Goal: Task Accomplishment & Management: Manage account settings

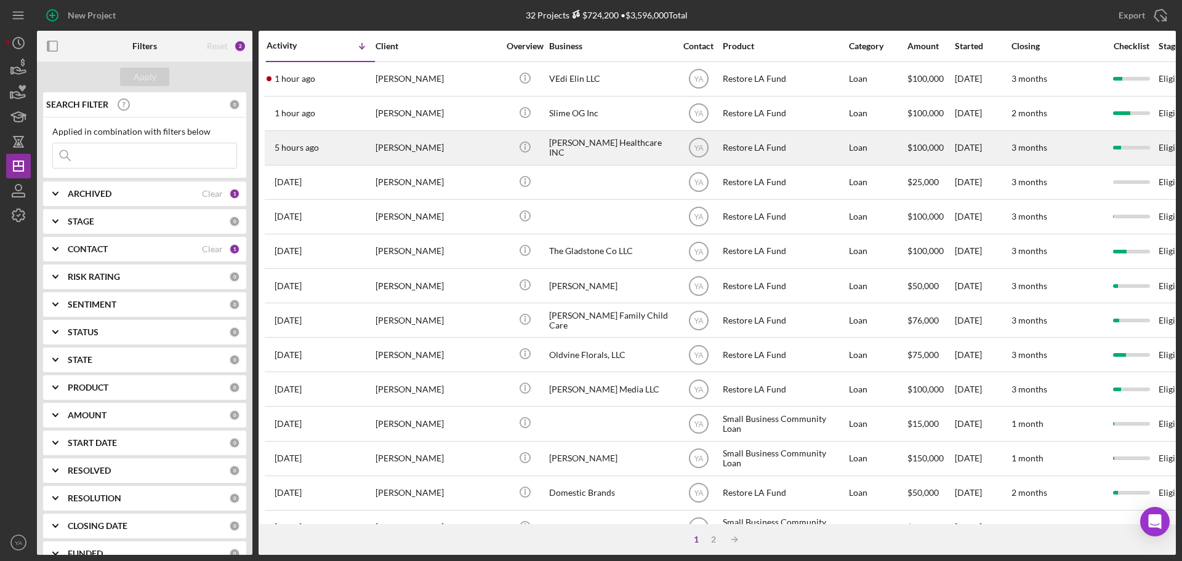
scroll to position [48, 0]
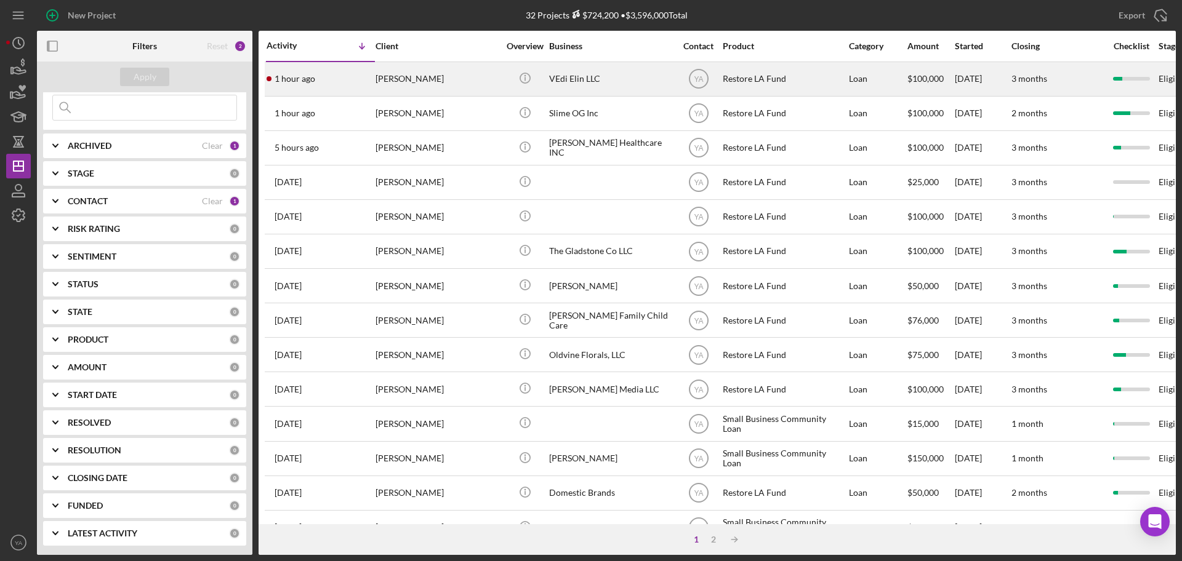
click at [411, 82] on div "[PERSON_NAME]" at bounding box center [436, 79] width 123 height 33
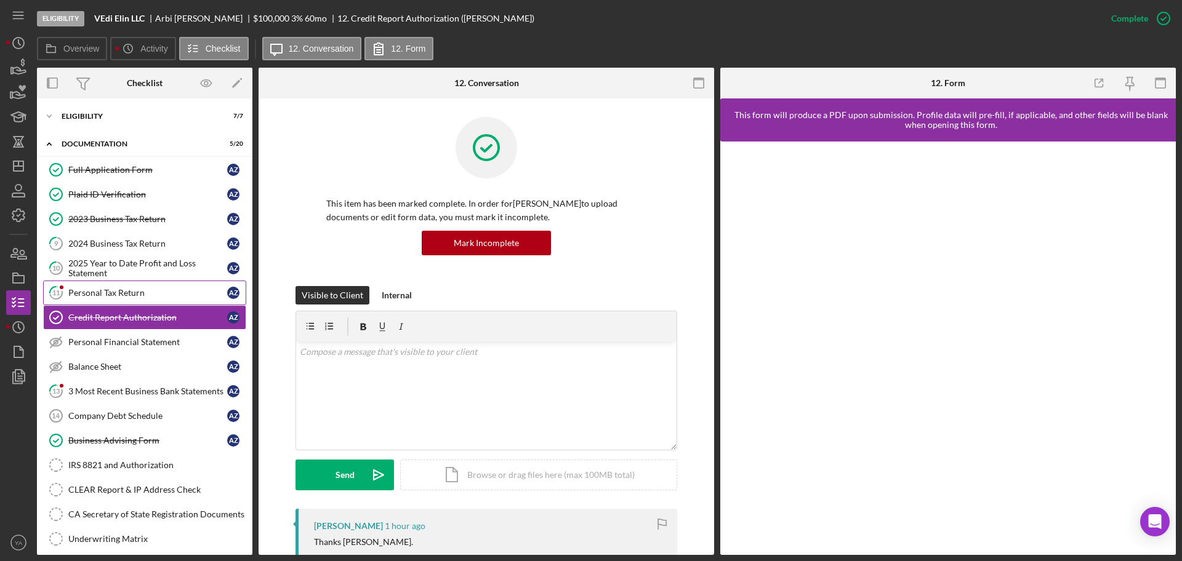
click at [122, 296] on div "Personal Tax Return" at bounding box center [147, 293] width 159 height 10
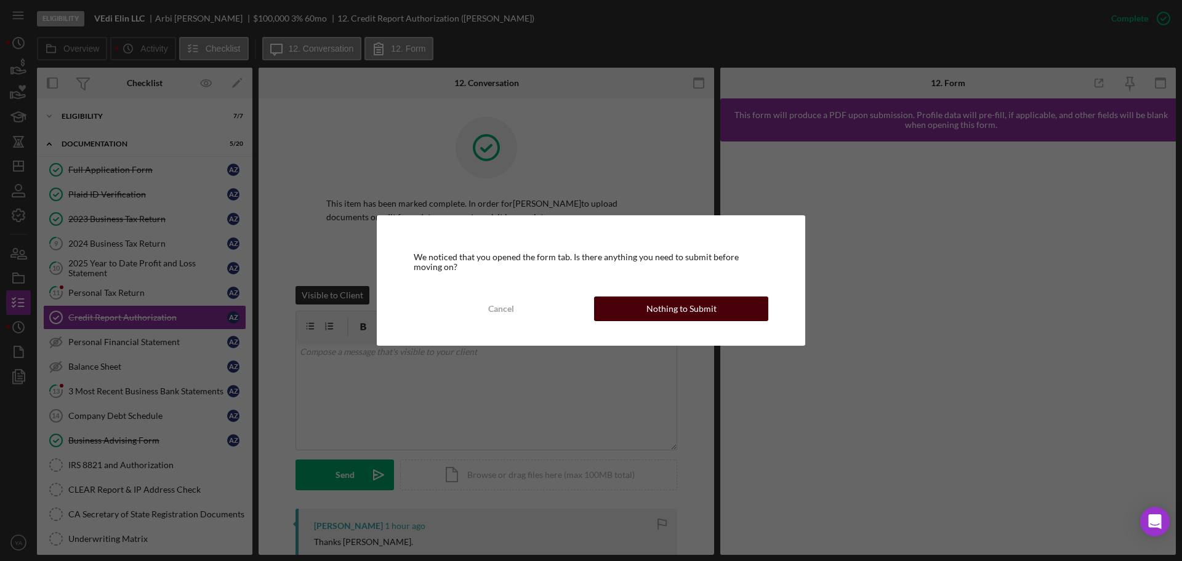
click at [694, 312] on div "Nothing to Submit" at bounding box center [681, 309] width 70 height 25
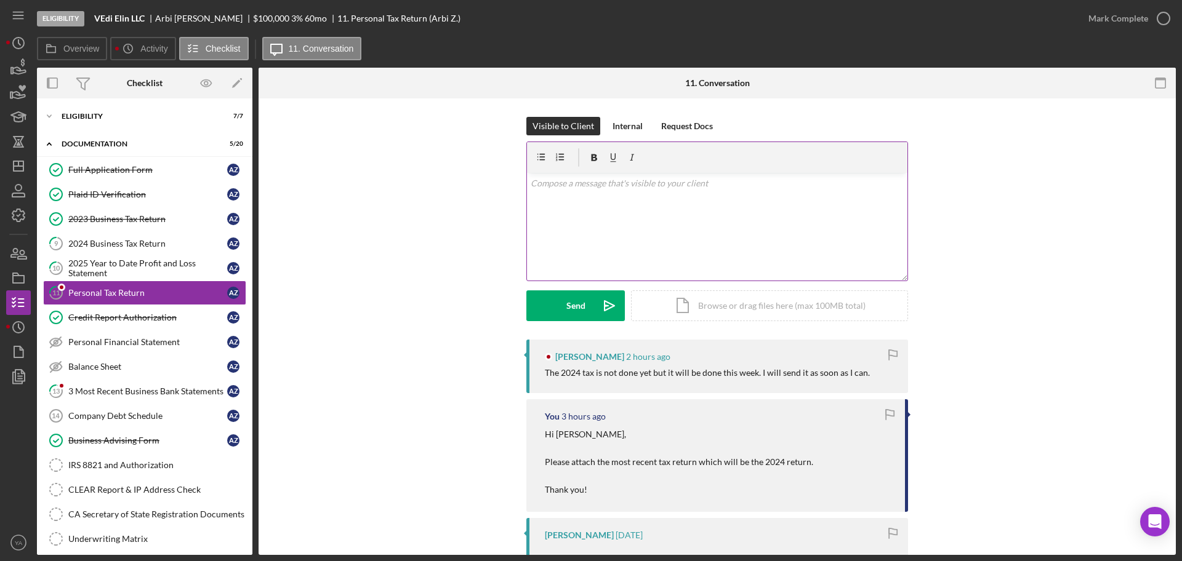
click at [678, 255] on div "v Color teal Color pink Remove color Add row above Add row below Add column bef…" at bounding box center [717, 227] width 380 height 108
click at [604, 307] on polygon "submit" at bounding box center [609, 306] width 10 height 10
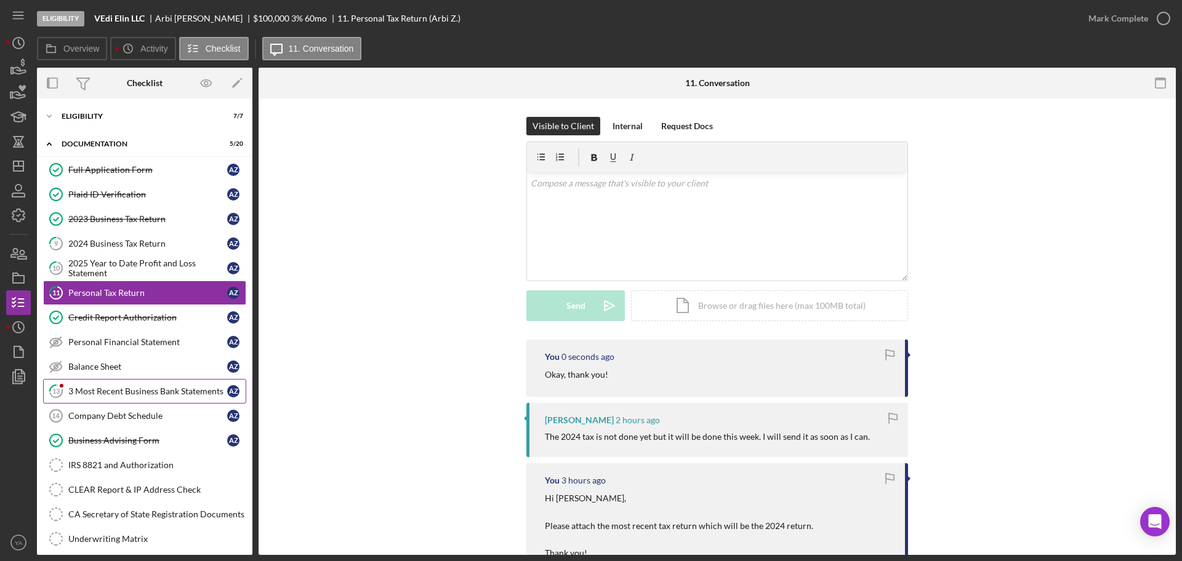
click at [139, 395] on div "3 Most Recent Business Bank Statements" at bounding box center [147, 392] width 159 height 10
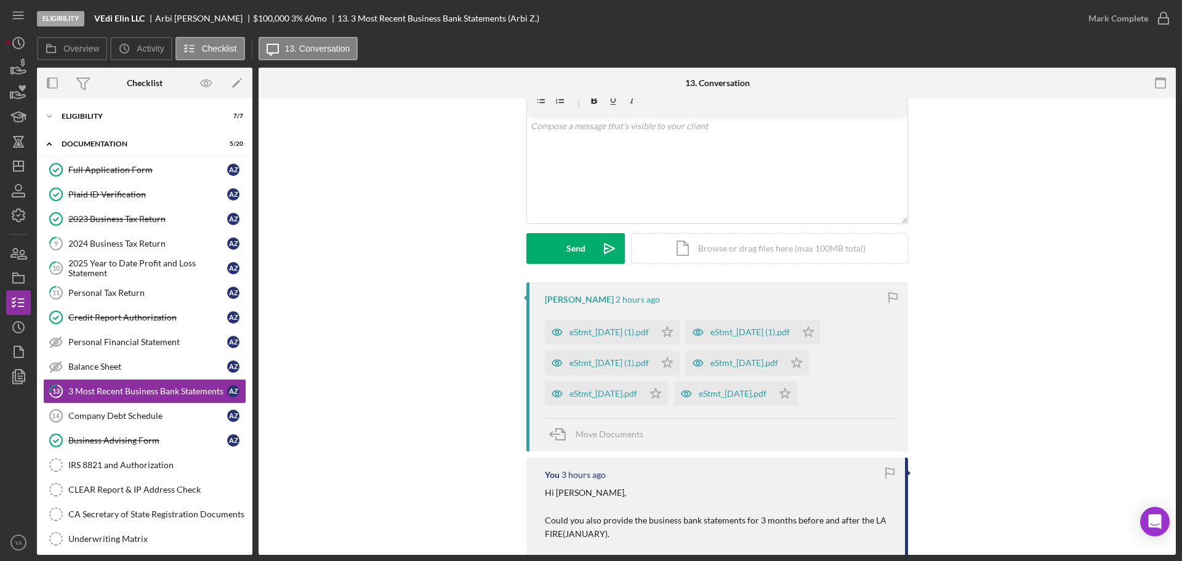
scroll to position [77, 0]
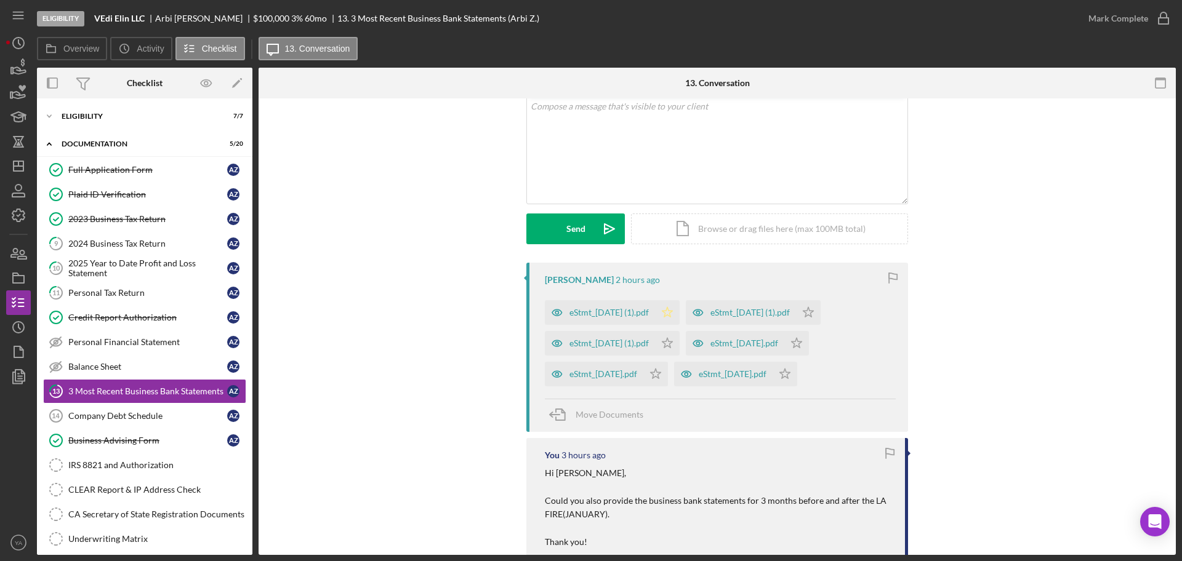
click at [673, 311] on polygon "button" at bounding box center [667, 312] width 10 height 10
click at [673, 343] on polygon "button" at bounding box center [667, 343] width 10 height 10
click at [797, 374] on icon "Icon/Star" at bounding box center [784, 374] width 25 height 25
click at [668, 375] on icon "Icon/Star" at bounding box center [655, 374] width 25 height 25
click at [809, 343] on icon "Icon/Star" at bounding box center [796, 343] width 25 height 25
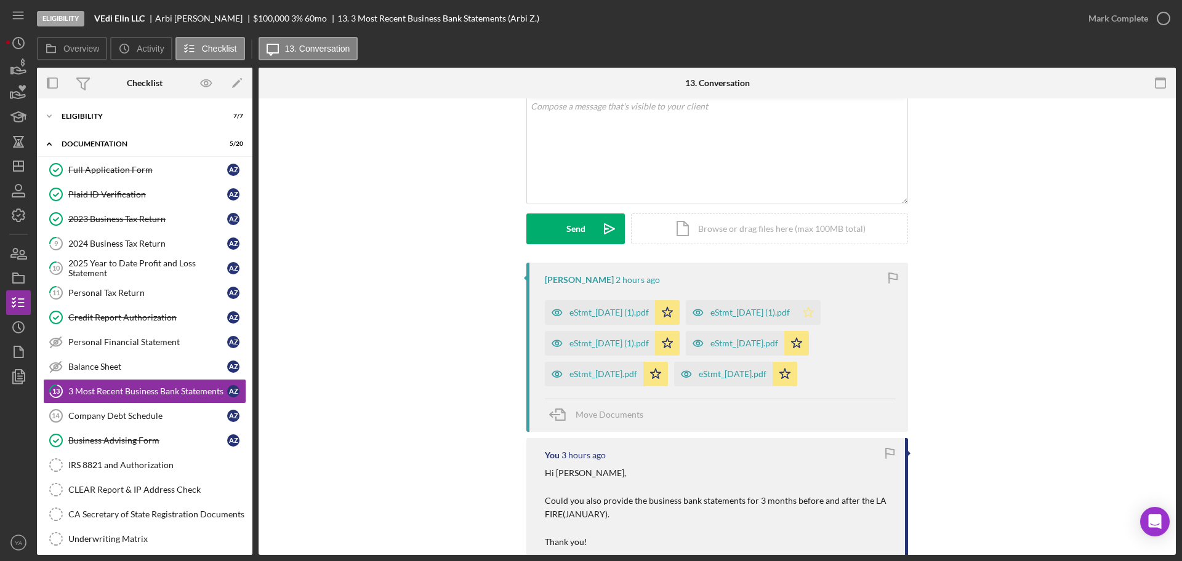
click at [820, 314] on icon "Icon/Star" at bounding box center [808, 312] width 25 height 25
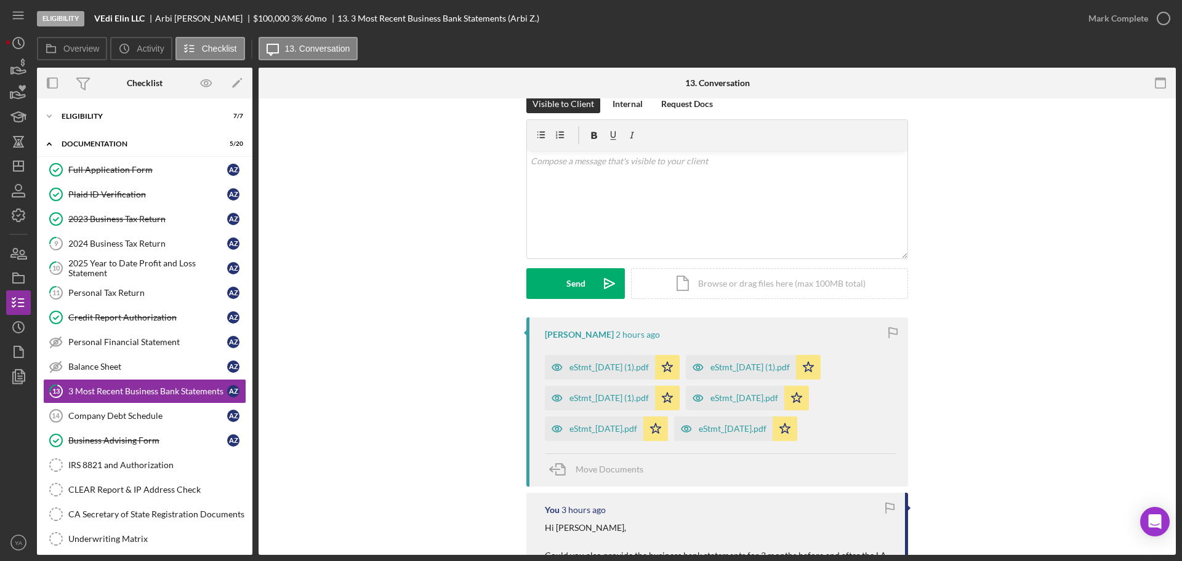
scroll to position [0, 0]
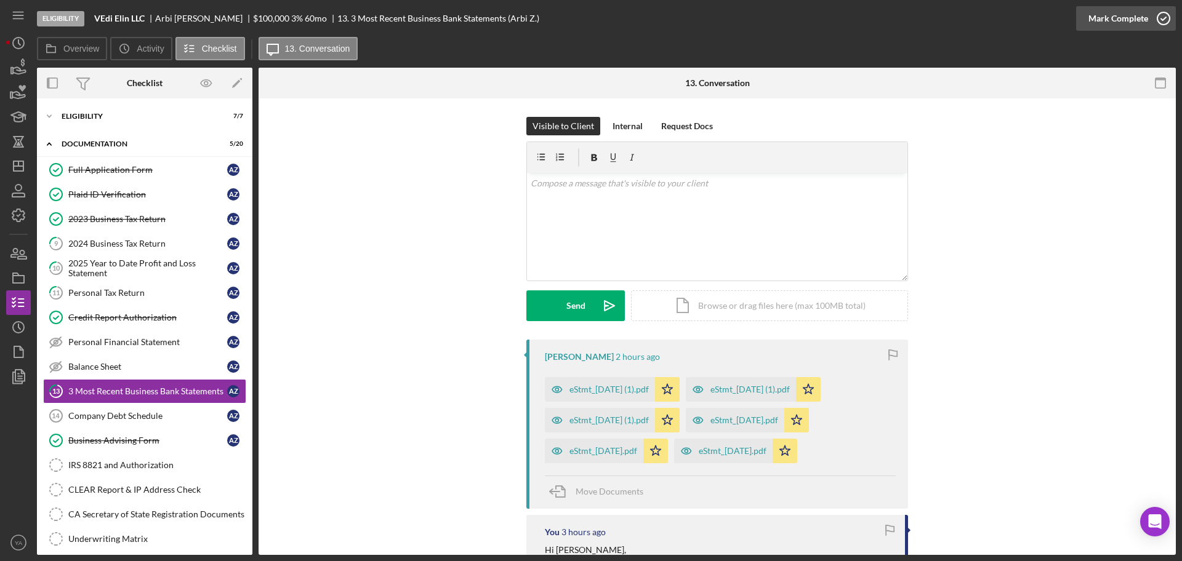
click at [1158, 12] on icon "button" at bounding box center [1163, 18] width 31 height 31
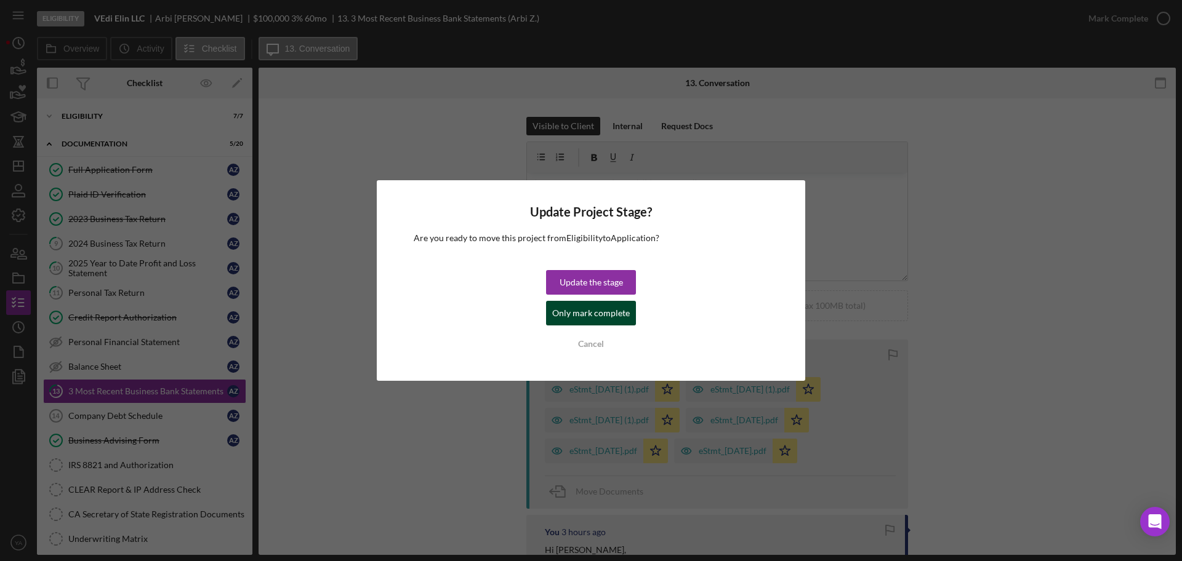
click at [576, 308] on div "Only mark complete" at bounding box center [591, 313] width 78 height 25
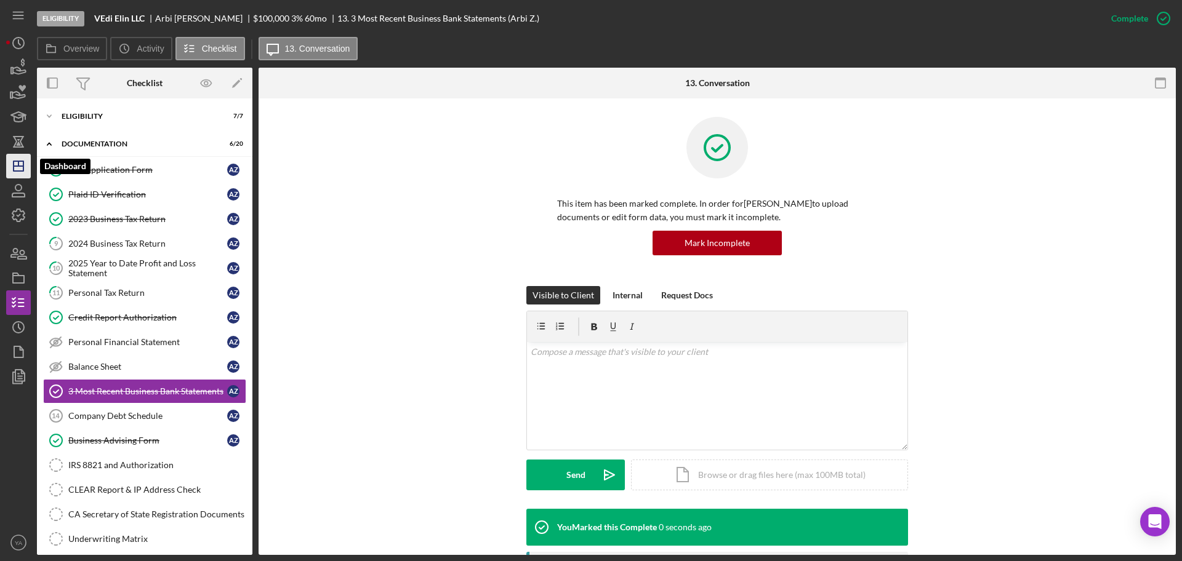
click at [10, 172] on icon "Icon/Dashboard" at bounding box center [18, 166] width 31 height 31
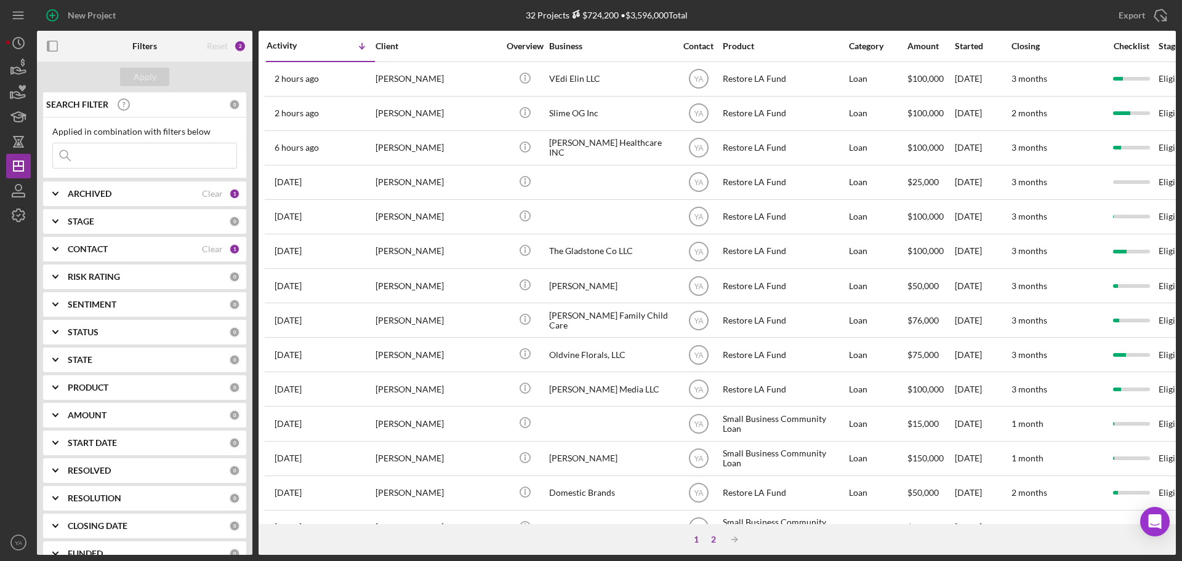
click at [711, 541] on div "2" at bounding box center [713, 540] width 17 height 10
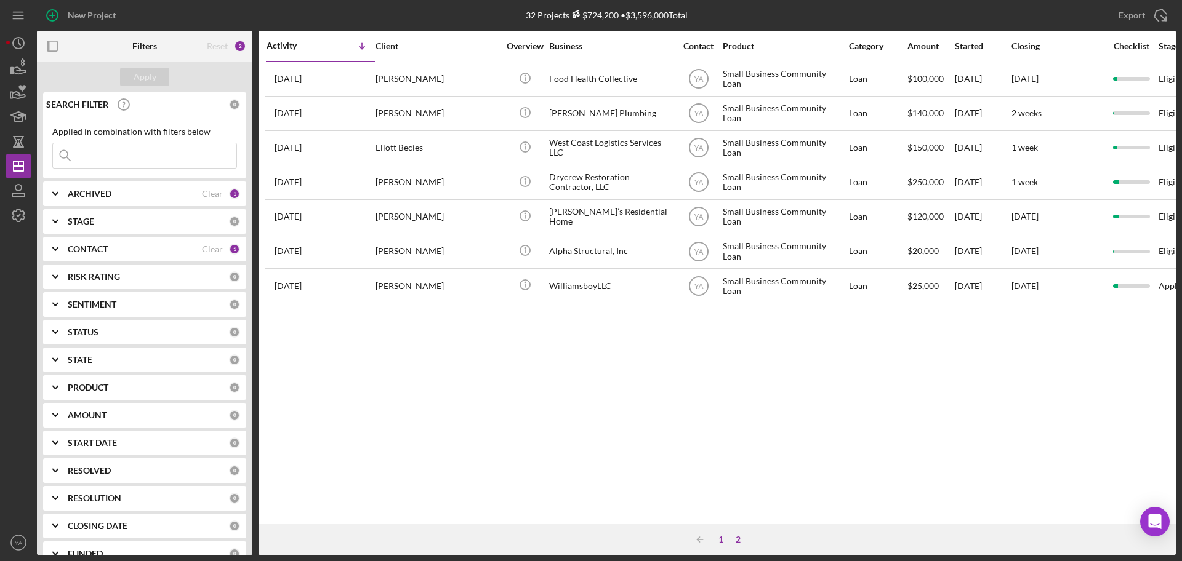
click at [724, 542] on div "1" at bounding box center [720, 540] width 17 height 10
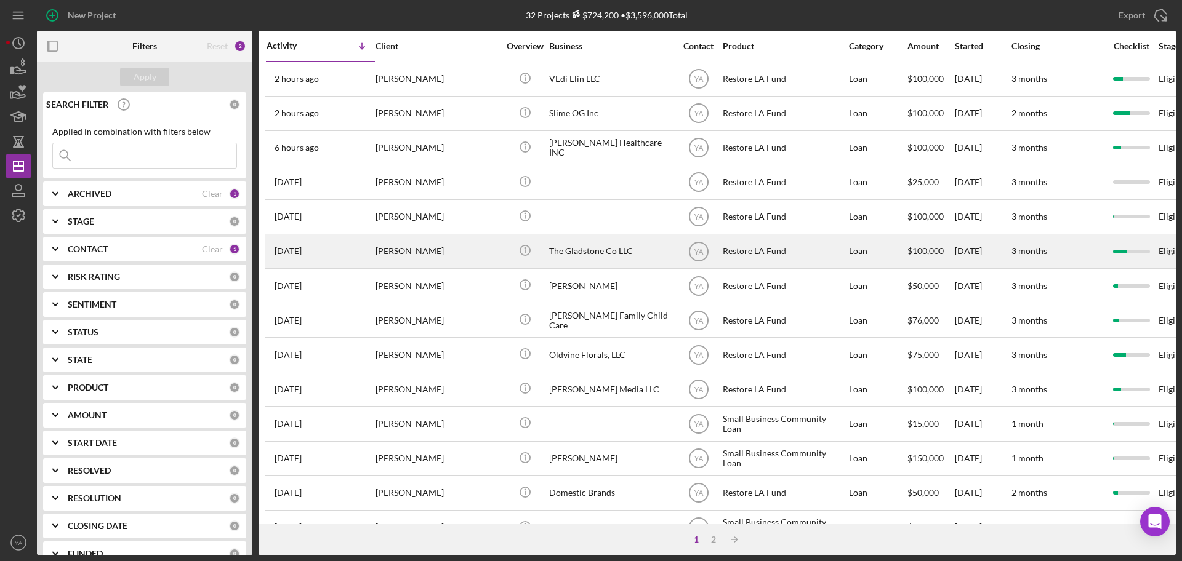
click at [599, 253] on div "The Gladstone Co LLC" at bounding box center [610, 251] width 123 height 33
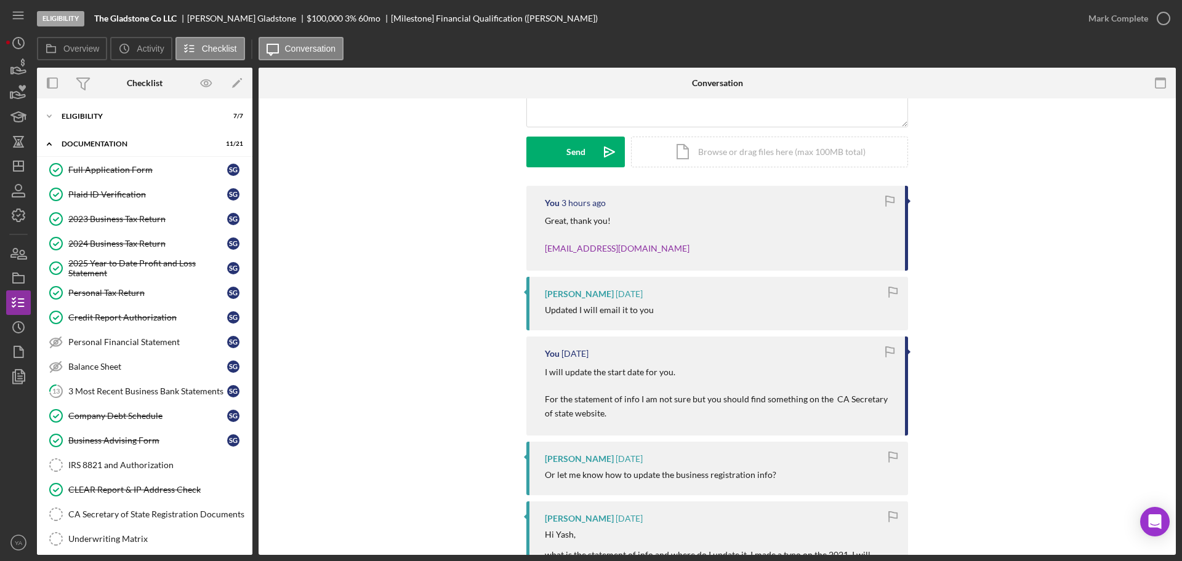
drag, startPoint x: 542, startPoint y: 374, endPoint x: 676, endPoint y: 376, distance: 134.8
click at [676, 376] on div "You [DATE] I will update the start date for you. For the statement of info I am…" at bounding box center [717, 386] width 382 height 99
click at [159, 134] on div "Icon/Expander Documentation 11 / 21" at bounding box center [144, 144] width 215 height 25
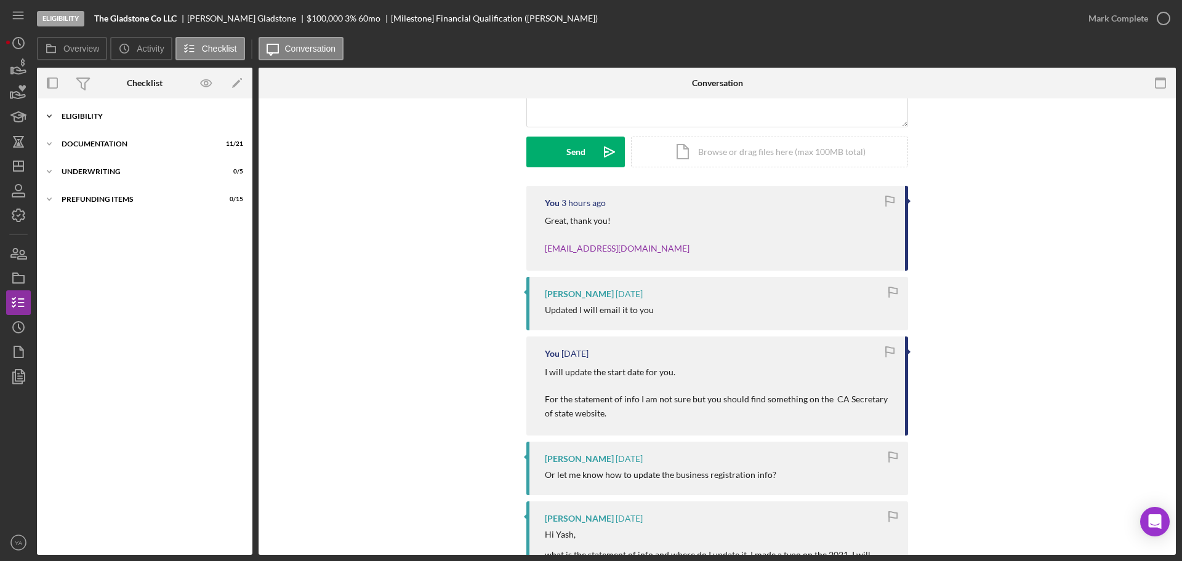
click at [143, 119] on div "Eligibility" at bounding box center [149, 116] width 175 height 7
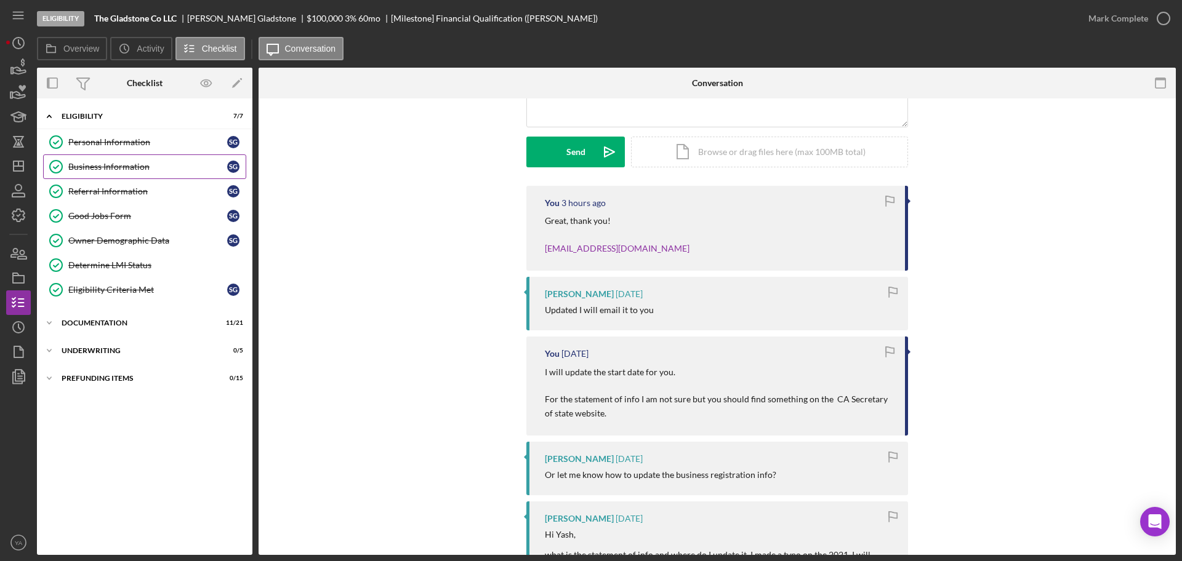
click at [129, 166] on div "Business Information" at bounding box center [147, 167] width 159 height 10
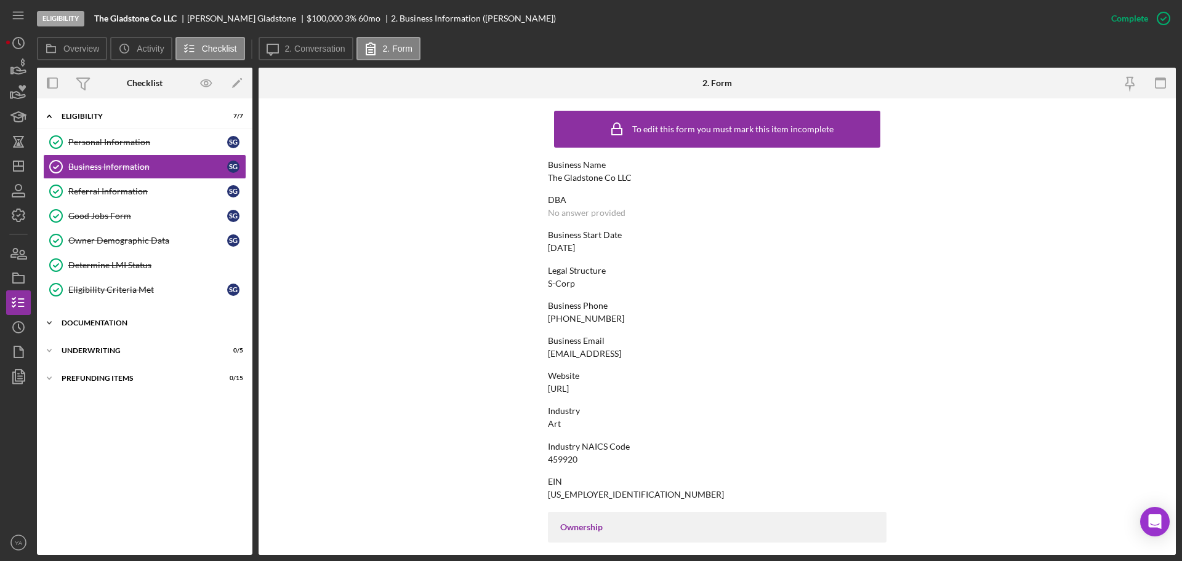
click at [131, 324] on div "Documentation" at bounding box center [149, 322] width 175 height 7
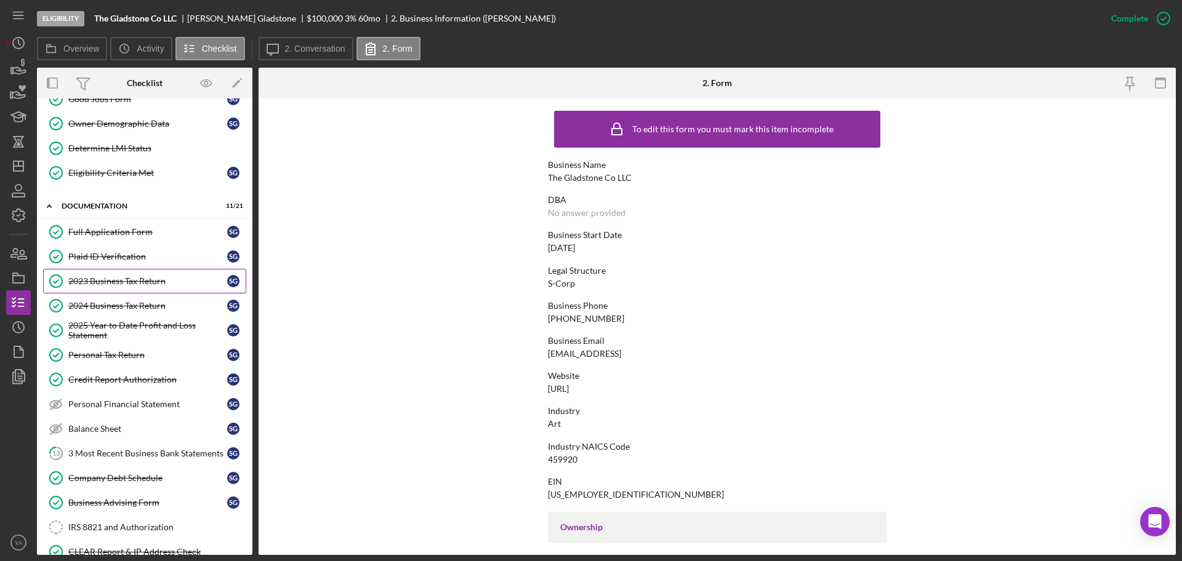
scroll to position [308, 0]
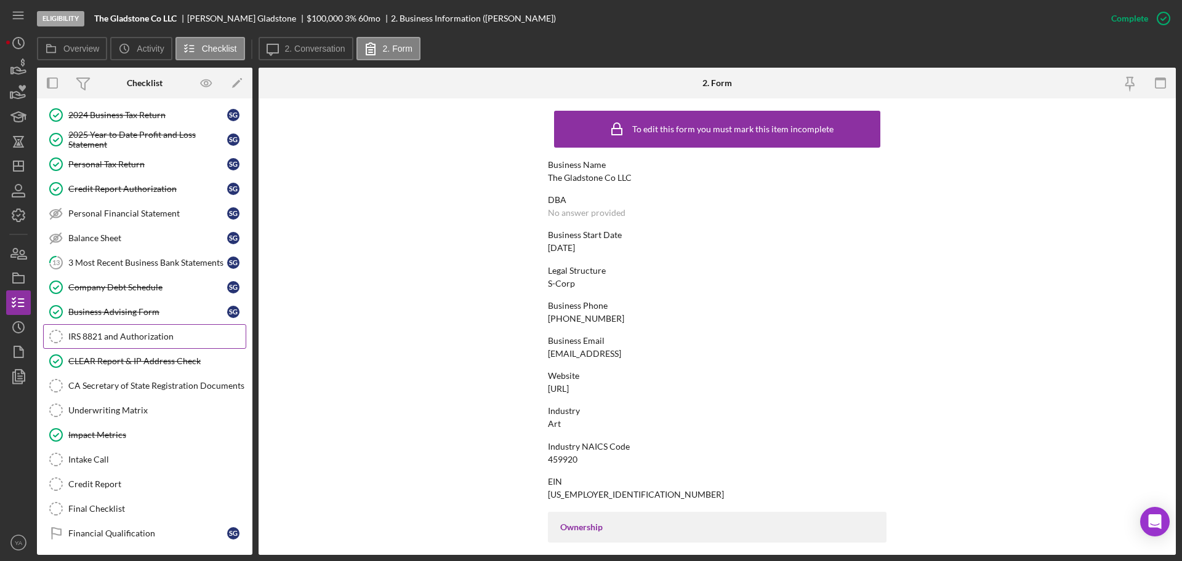
click at [140, 343] on link "IRS 8821 and Authorization IRS 8821 and Authorization" at bounding box center [144, 336] width 203 height 25
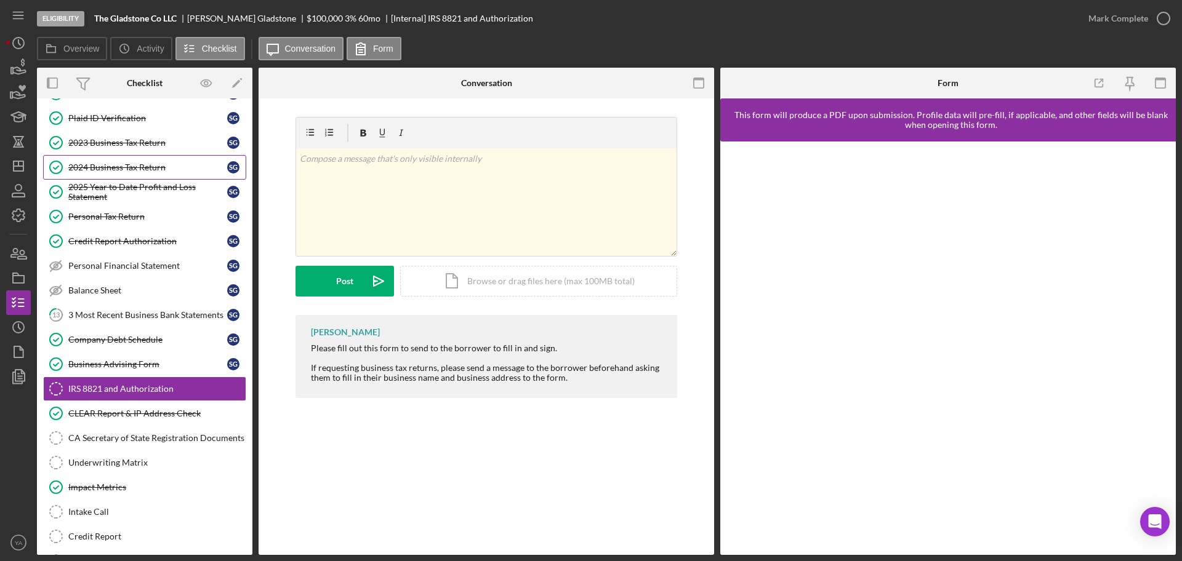
scroll to position [231, 0]
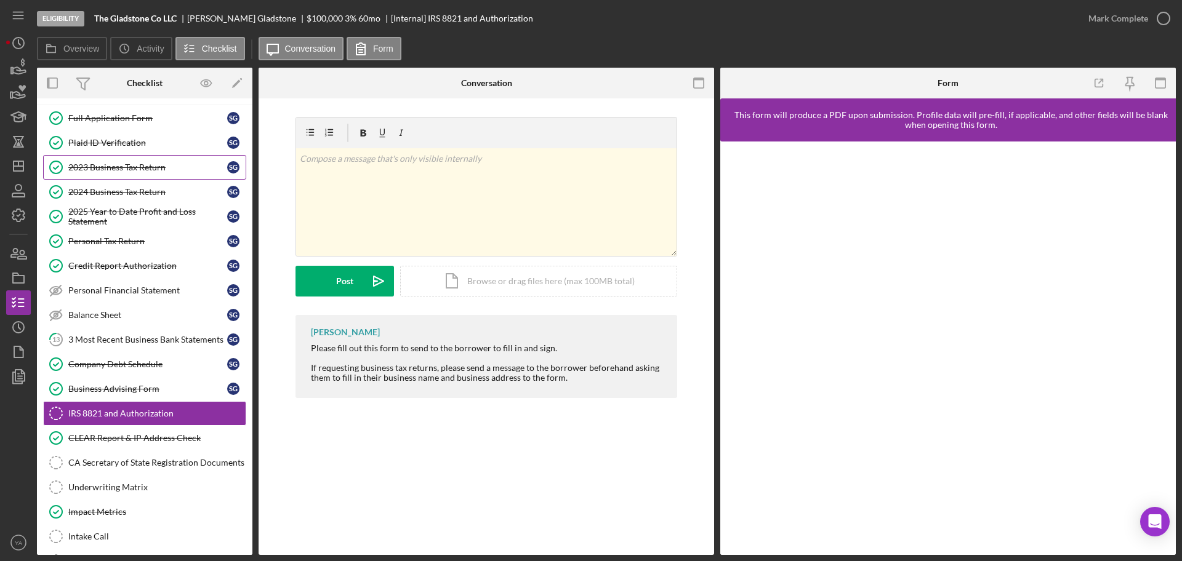
click at [160, 174] on link "2023 Business Tax Return 2023 Business Tax Return S G" at bounding box center [144, 167] width 203 height 25
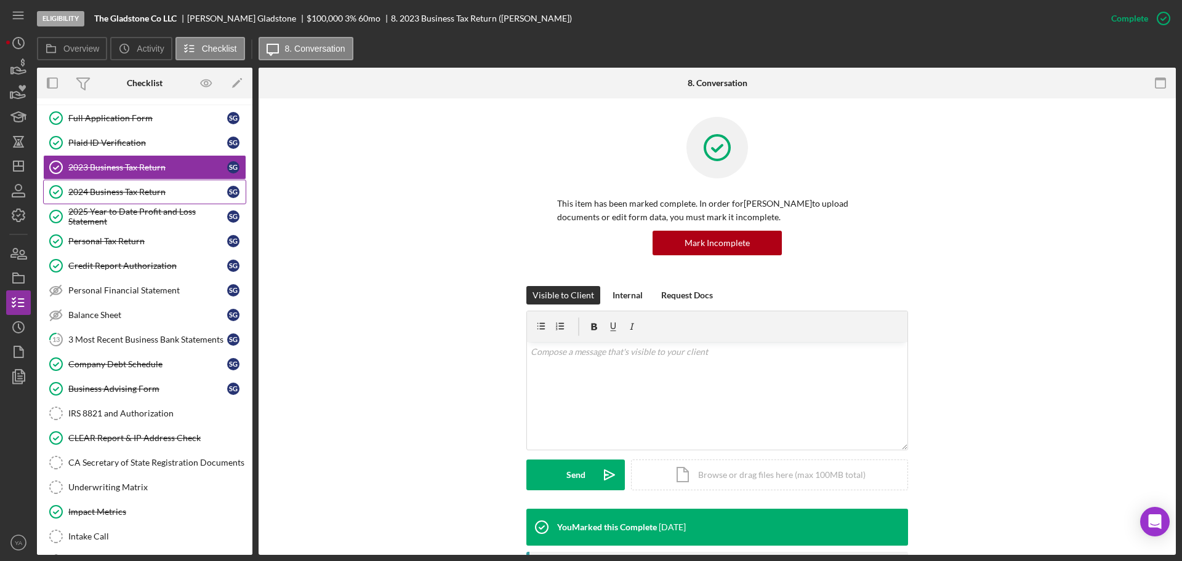
click at [159, 195] on div "2024 Business Tax Return" at bounding box center [147, 192] width 159 height 10
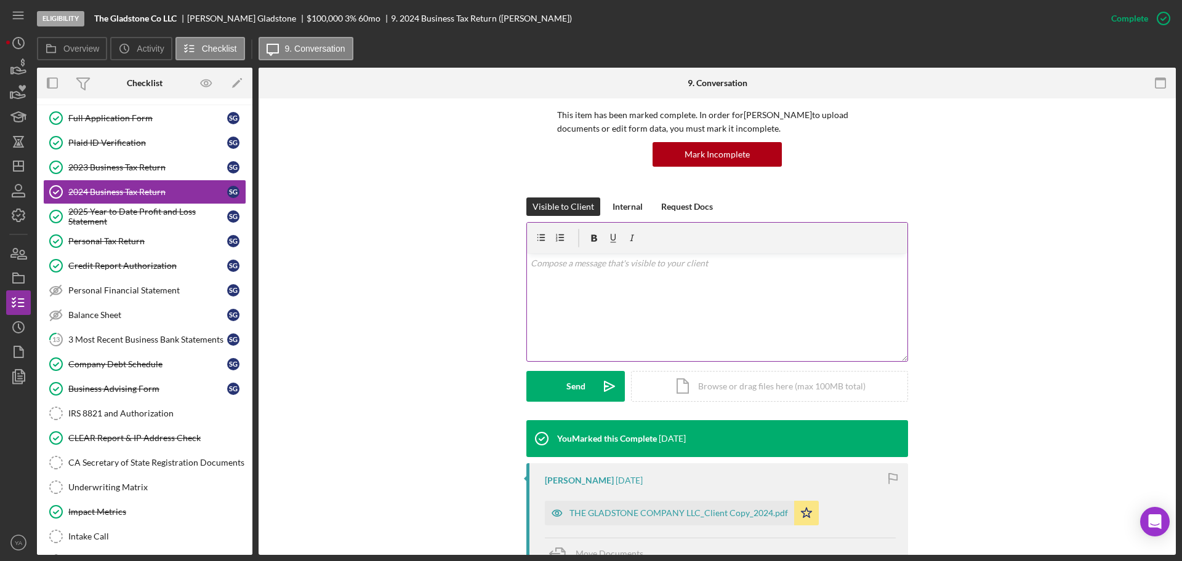
scroll to position [154, 0]
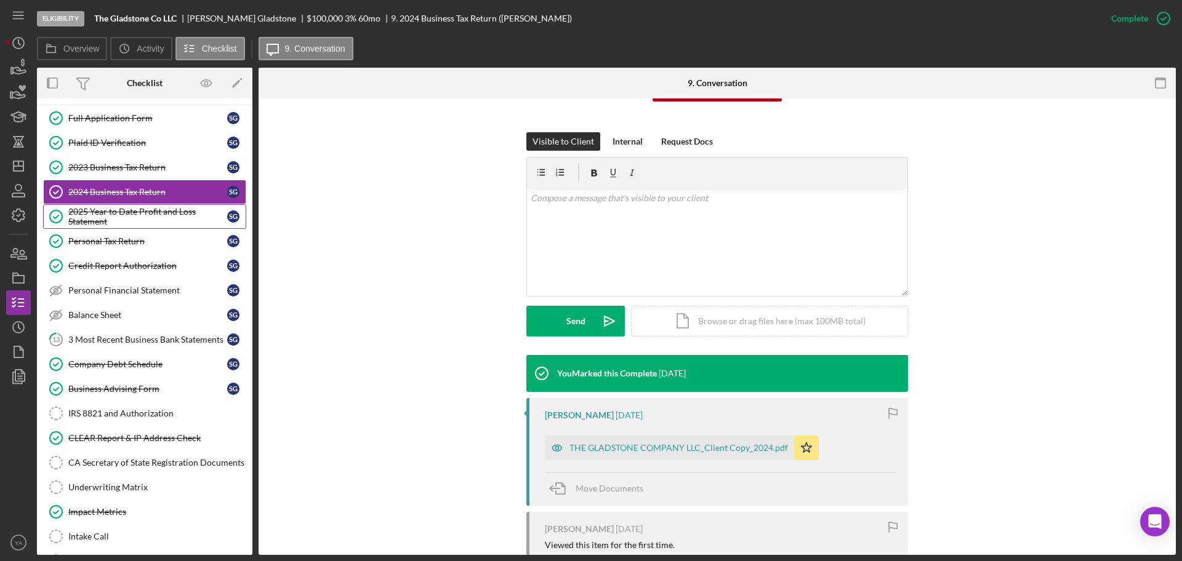
click at [135, 215] on div "2025 Year to Date Profit and Loss Statement" at bounding box center [147, 217] width 159 height 20
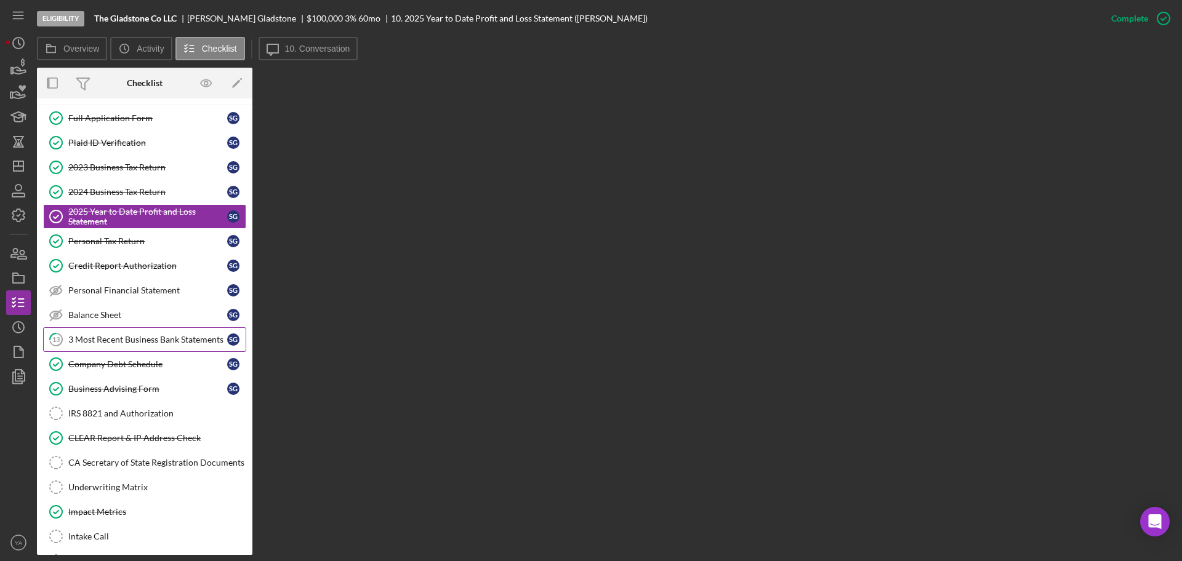
click at [153, 327] on link "13 3 Most Recent Business Bank Statements S G" at bounding box center [144, 339] width 203 height 25
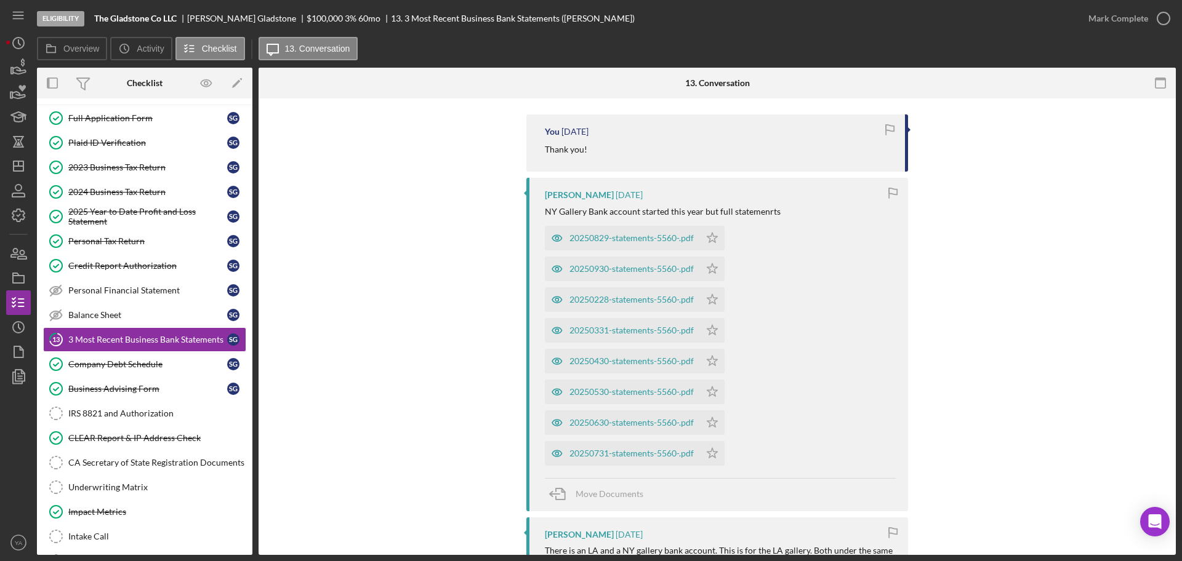
scroll to position [231, 0]
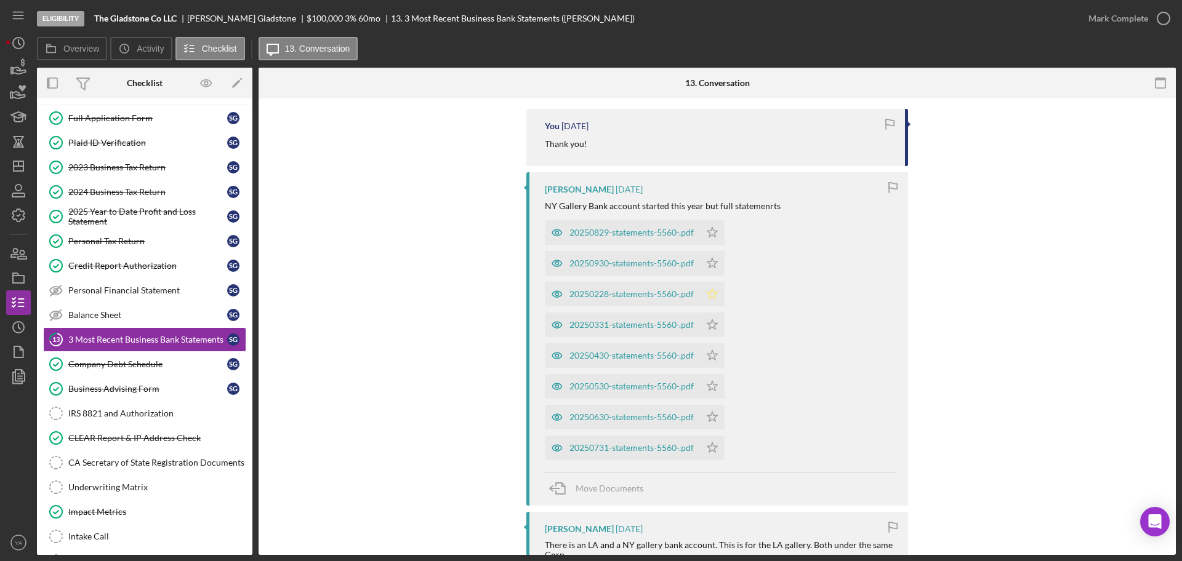
click at [709, 297] on polygon "button" at bounding box center [712, 294] width 10 height 10
click at [713, 325] on polygon "button" at bounding box center [712, 324] width 10 height 10
click at [712, 355] on icon "Icon/Star" at bounding box center [712, 355] width 25 height 25
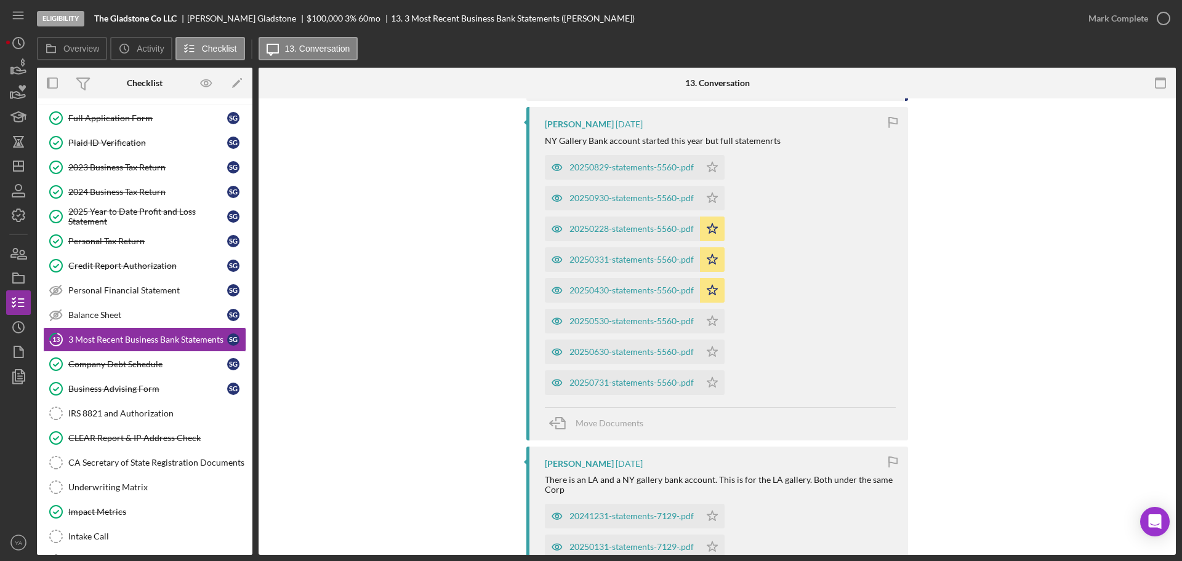
scroll to position [154, 0]
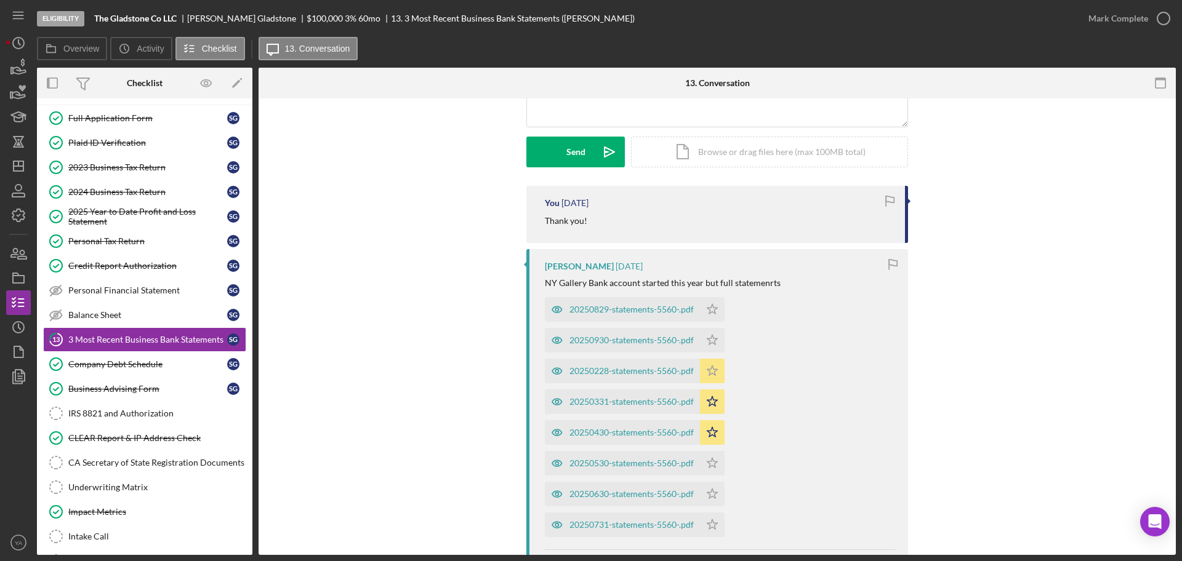
click at [707, 372] on icon "Icon/Star" at bounding box center [712, 371] width 25 height 25
click at [707, 398] on icon "Icon/Star" at bounding box center [712, 402] width 25 height 25
click at [712, 426] on icon "Icon/Star" at bounding box center [712, 432] width 25 height 25
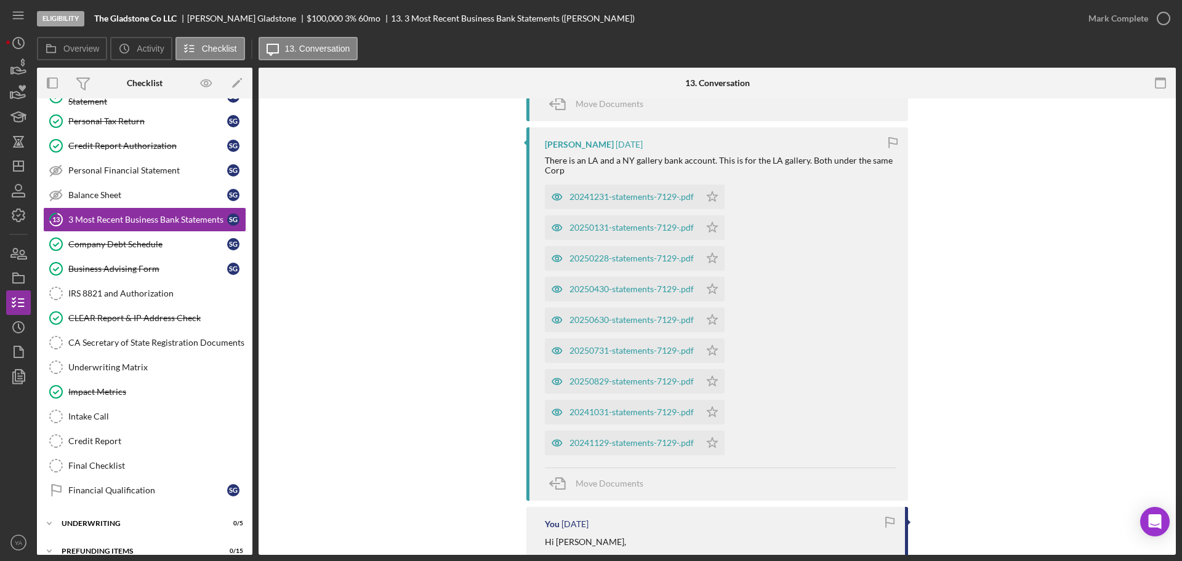
scroll to position [366, 0]
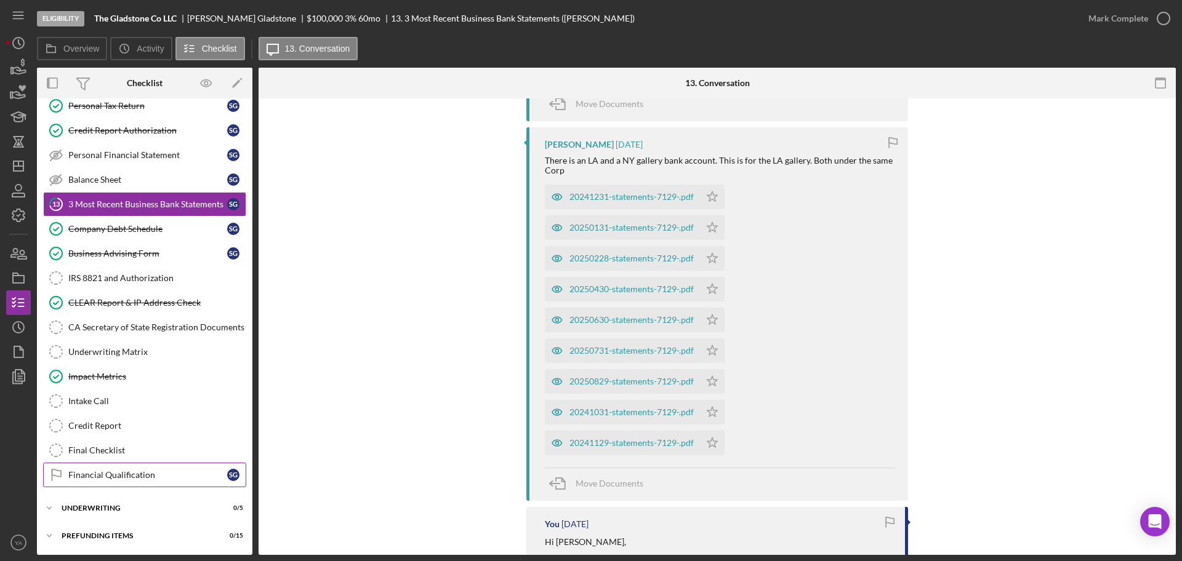
click at [153, 464] on link "Financial Qualification Financial Qualification S G" at bounding box center [144, 475] width 203 height 25
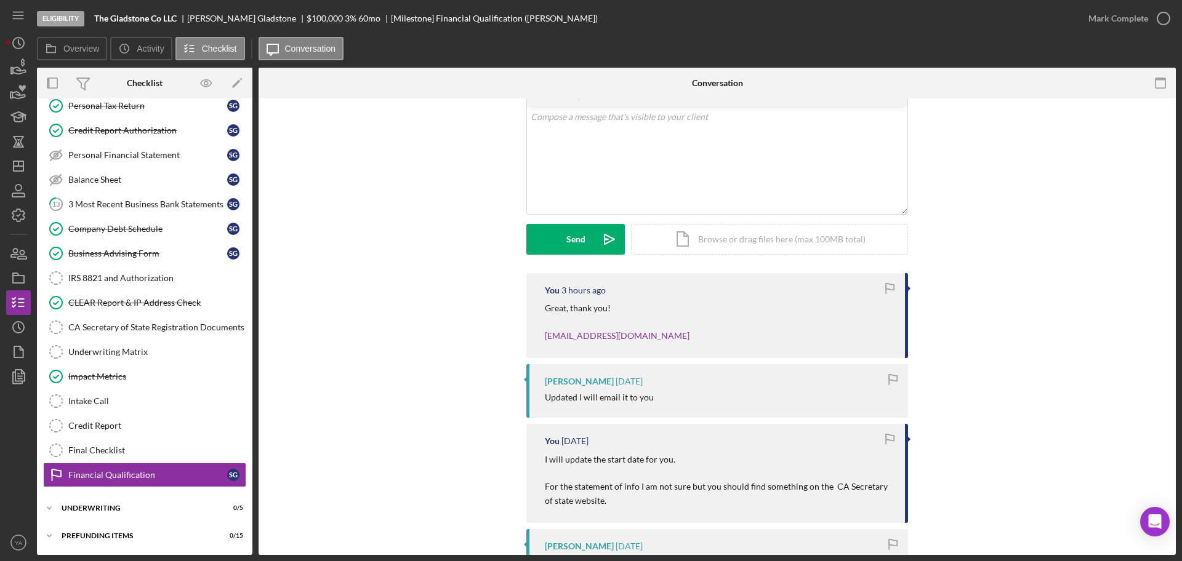
scroll to position [154, 0]
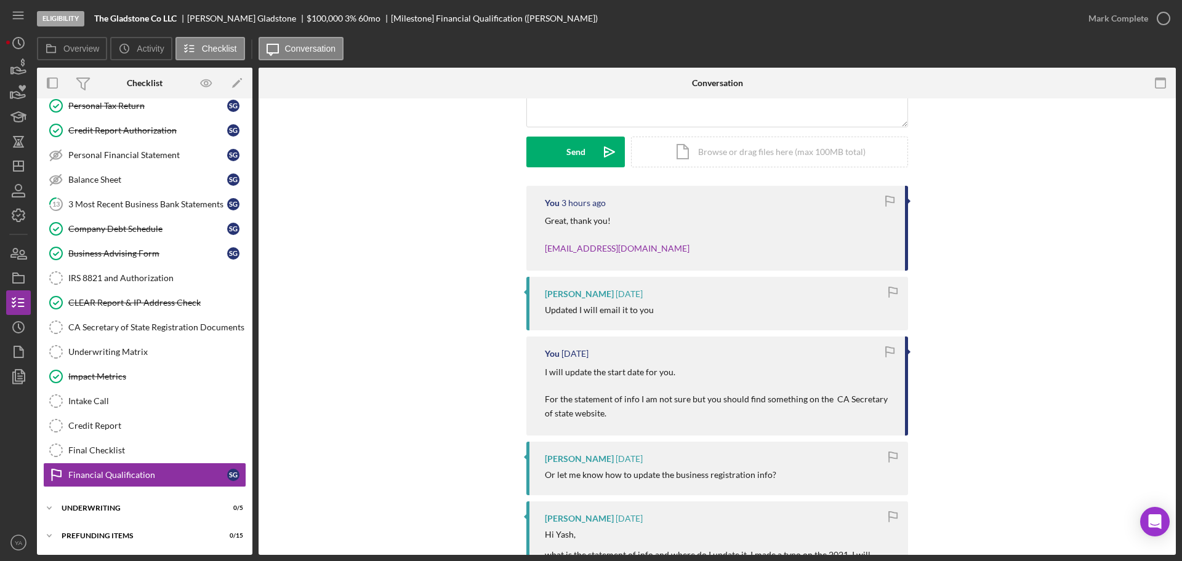
drag, startPoint x: 543, startPoint y: 371, endPoint x: 696, endPoint y: 379, distance: 153.5
click at [696, 379] on p "I will update the start date for you. For the statement of info I am not sure b…" at bounding box center [719, 393] width 348 height 55
click at [664, 387] on p "I will update the start date for you. For the statement of info I am not sure b…" at bounding box center [719, 393] width 348 height 55
drag, startPoint x: 535, startPoint y: 398, endPoint x: 682, endPoint y: 398, distance: 147.1
click at [682, 398] on div "You [DATE] I will update the start date for you. For the statement of info I am…" at bounding box center [717, 386] width 382 height 99
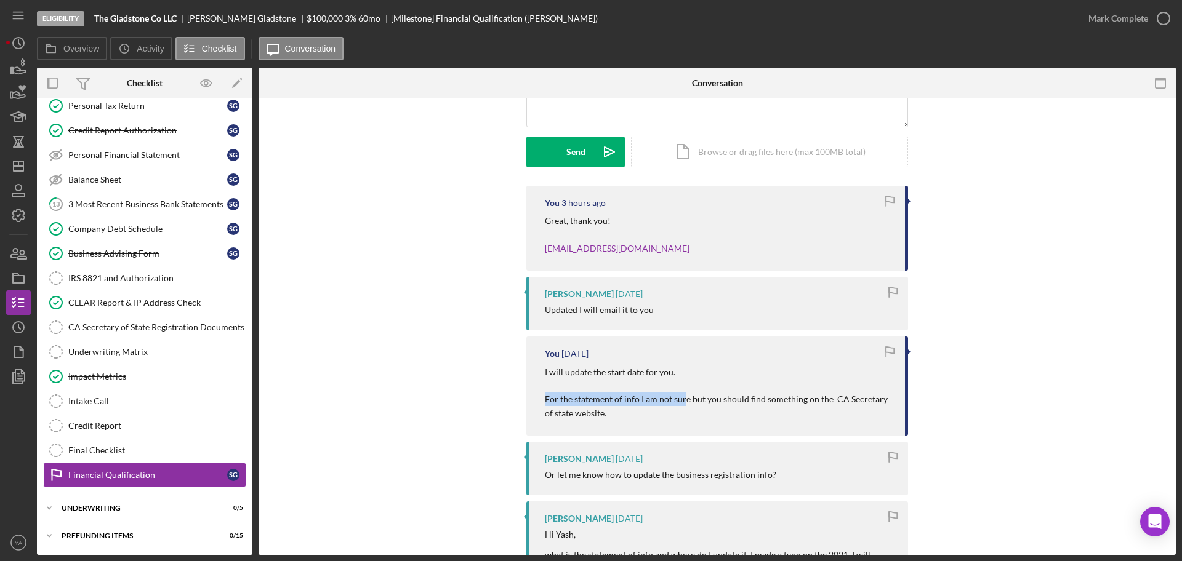
click at [679, 398] on p "I will update the start date for you. For the statement of info I am not sure b…" at bounding box center [719, 393] width 348 height 55
